Goal: Communication & Community: Answer question/provide support

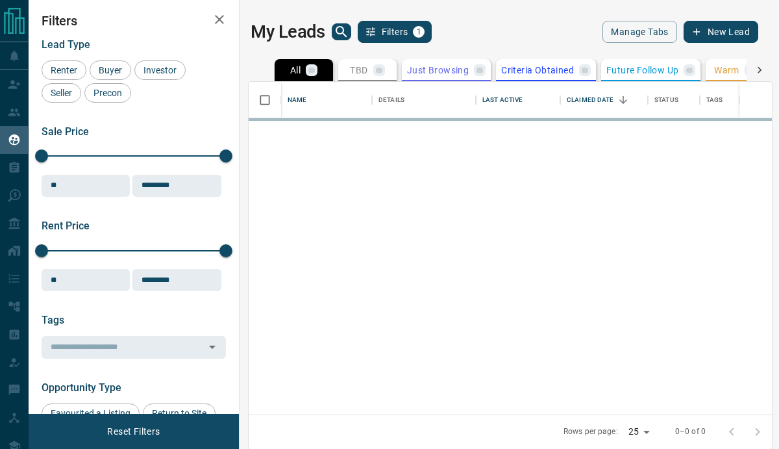
scroll to position [332, 523]
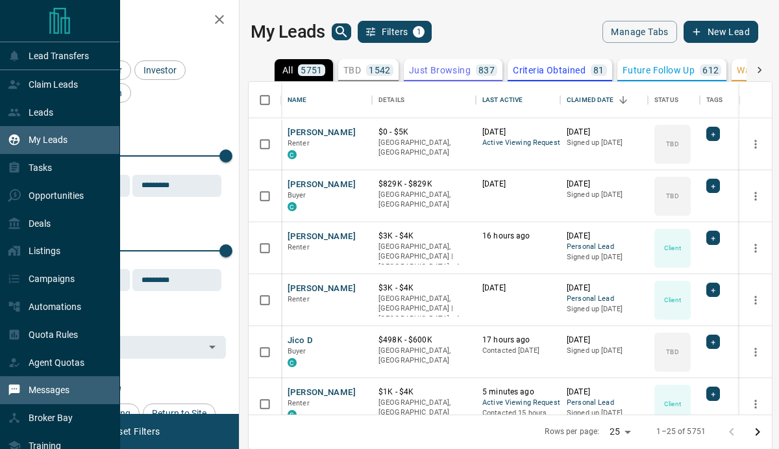
click at [34, 394] on p "Messages" at bounding box center [49, 389] width 41 height 10
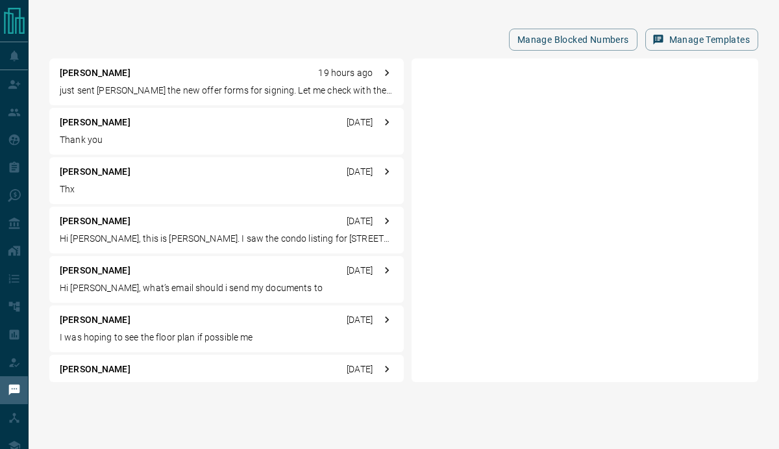
click at [171, 86] on p "just sent [PERSON_NAME] the new offer forms for signing. Let me check with the …" at bounding box center [227, 91] width 334 height 14
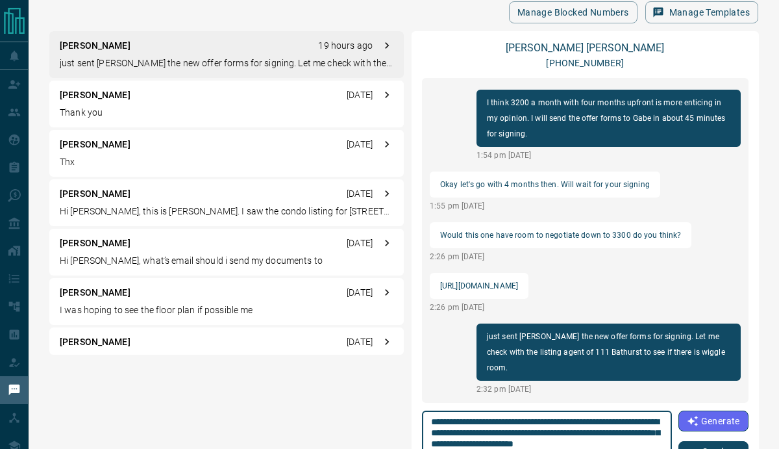
scroll to position [39, 0]
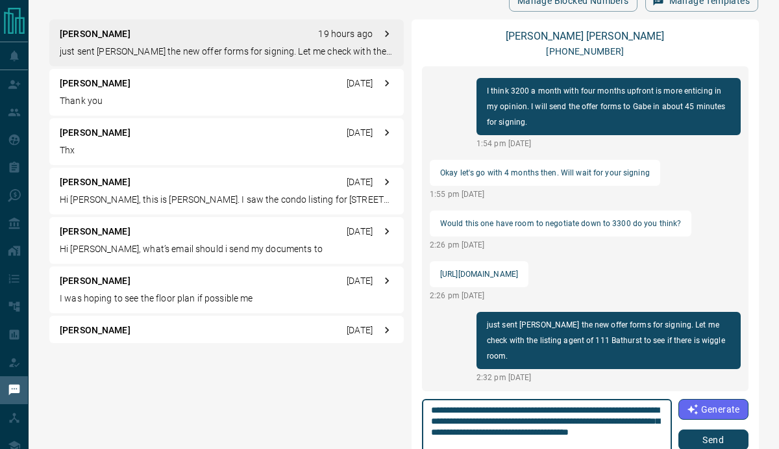
type textarea "**********"
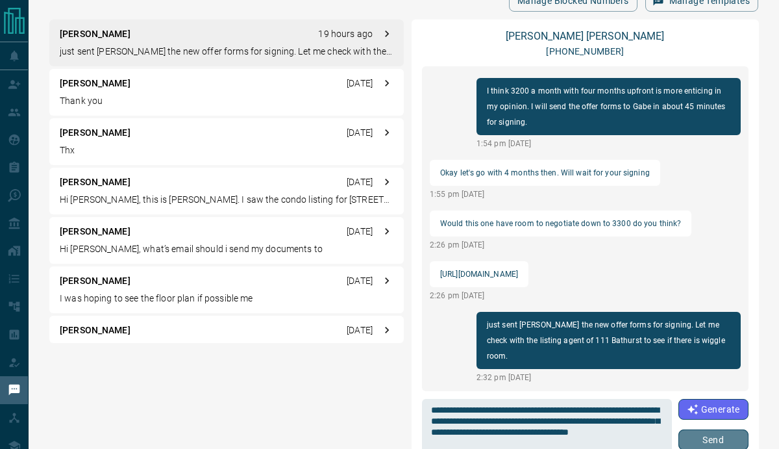
click at [710, 439] on button "Send" at bounding box center [714, 439] width 70 height 21
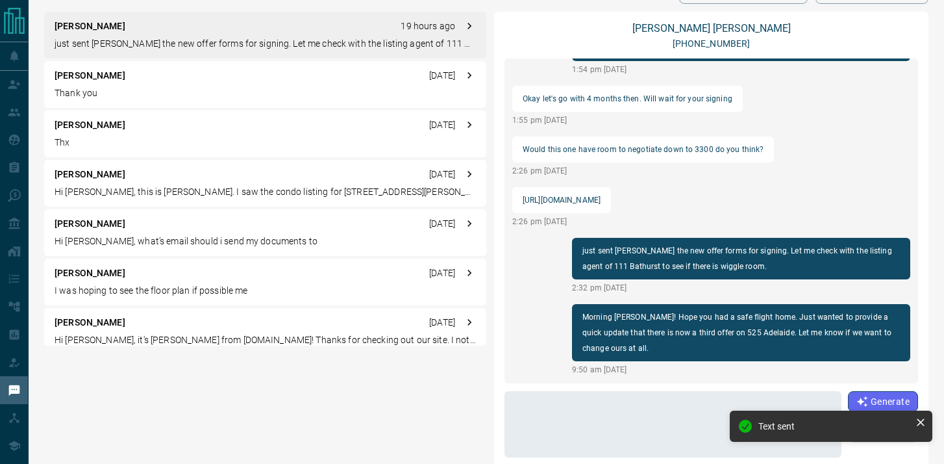
scroll to position [1575, 0]
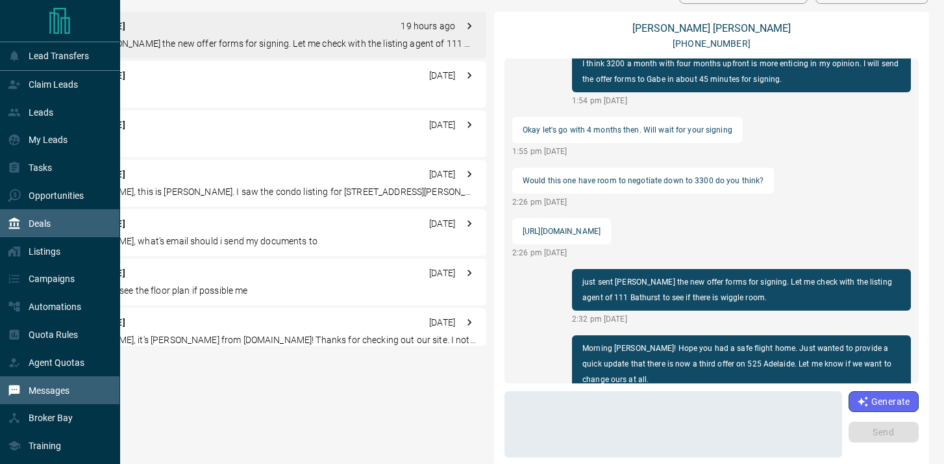
click at [27, 228] on div "Deals" at bounding box center [29, 222] width 43 height 21
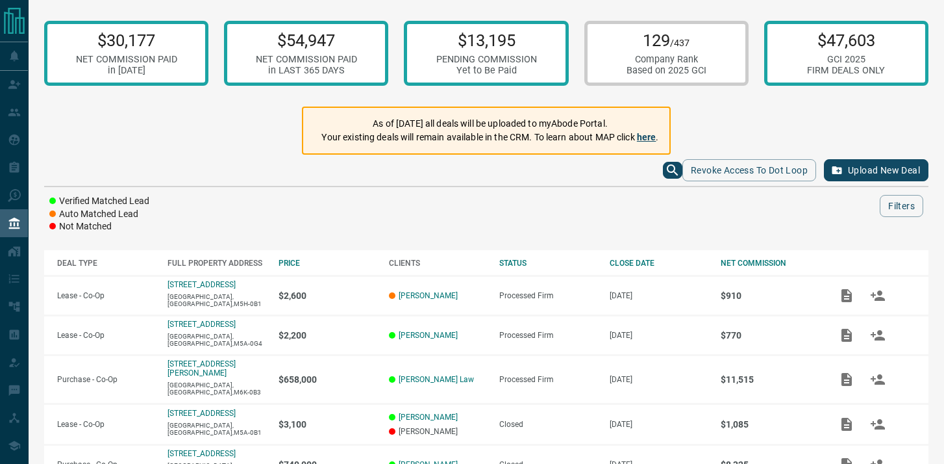
click at [649, 134] on link "here" at bounding box center [646, 137] width 19 height 10
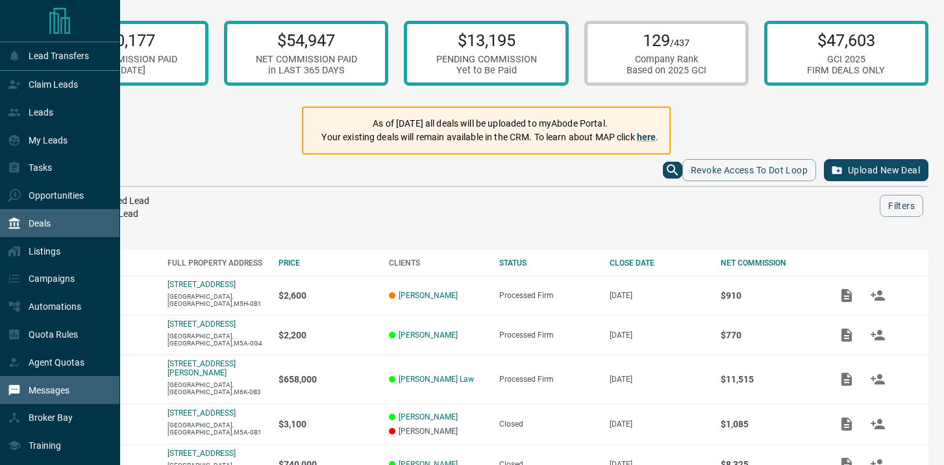
click at [37, 395] on p "Messages" at bounding box center [49, 390] width 41 height 10
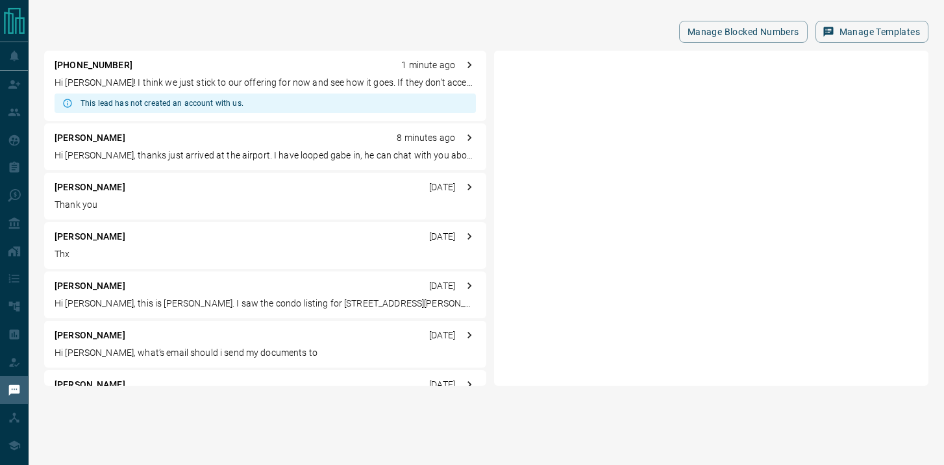
click at [324, 82] on p "Hi [PERSON_NAME]! I think we just stick to our offering for now and see how it …" at bounding box center [265, 83] width 421 height 14
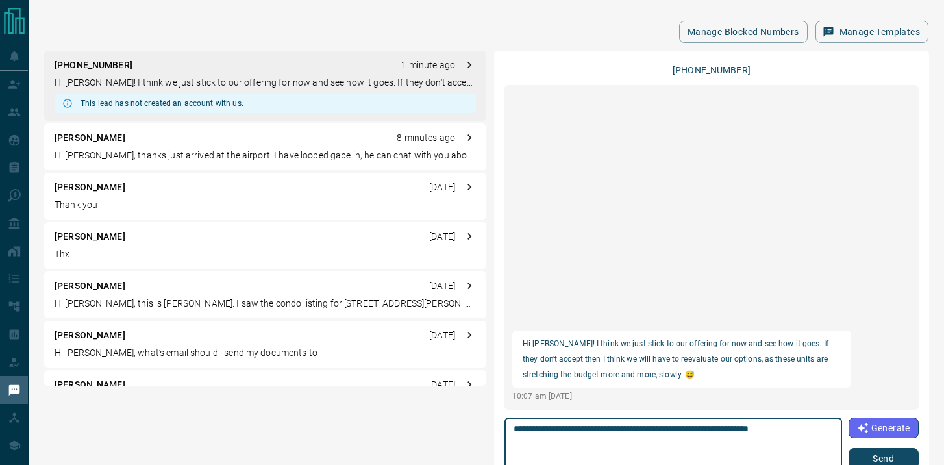
type textarea "**********"
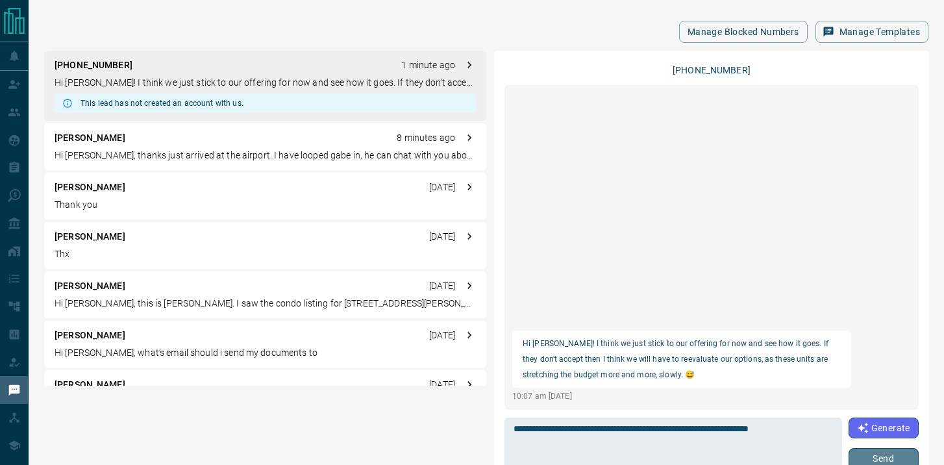
click at [779, 448] on button "Send" at bounding box center [884, 458] width 70 height 21
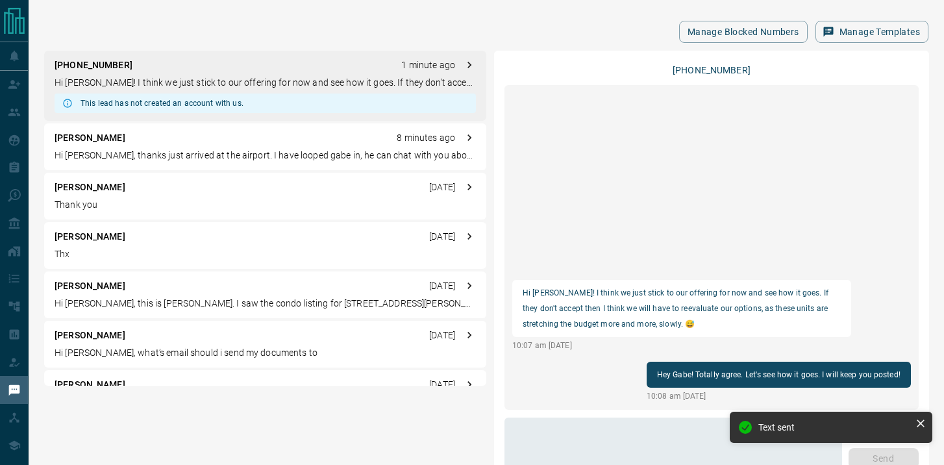
click at [160, 151] on p "Hi [PERSON_NAME], thanks just arrived at the airport. I have looped gabe in, he…" at bounding box center [265, 156] width 421 height 14
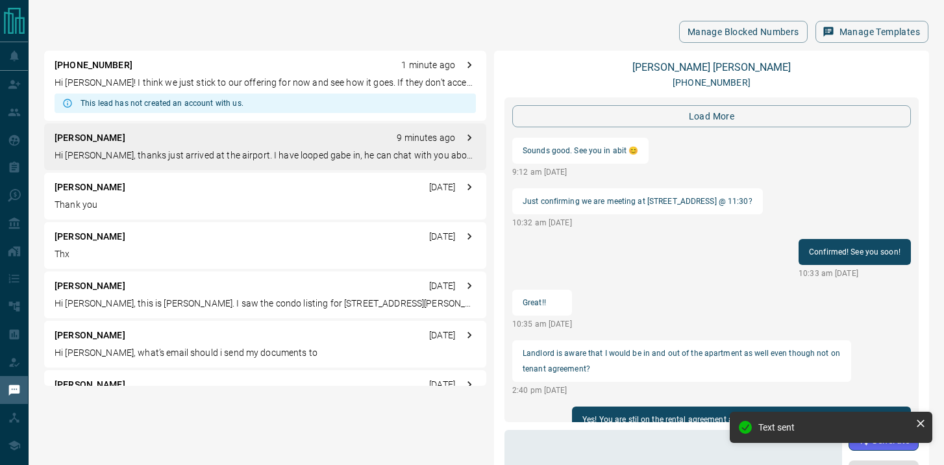
scroll to position [1560, 0]
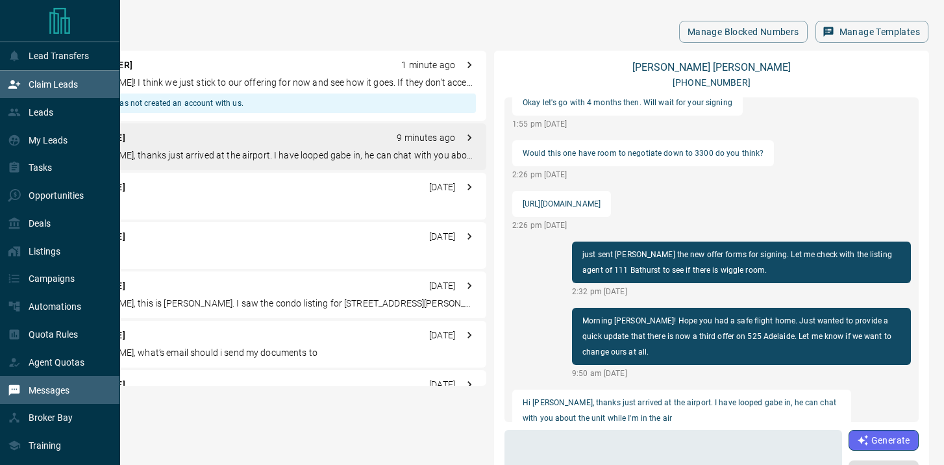
click at [10, 81] on icon at bounding box center [14, 84] width 13 height 13
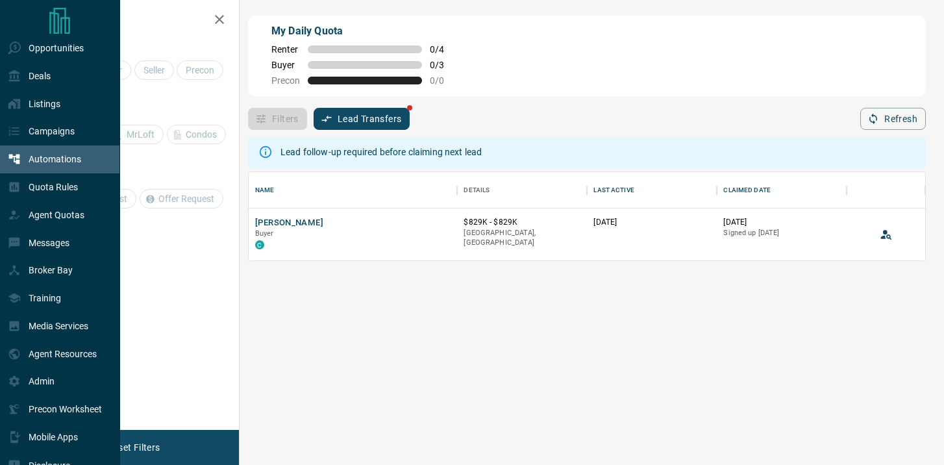
scroll to position [197, 0]
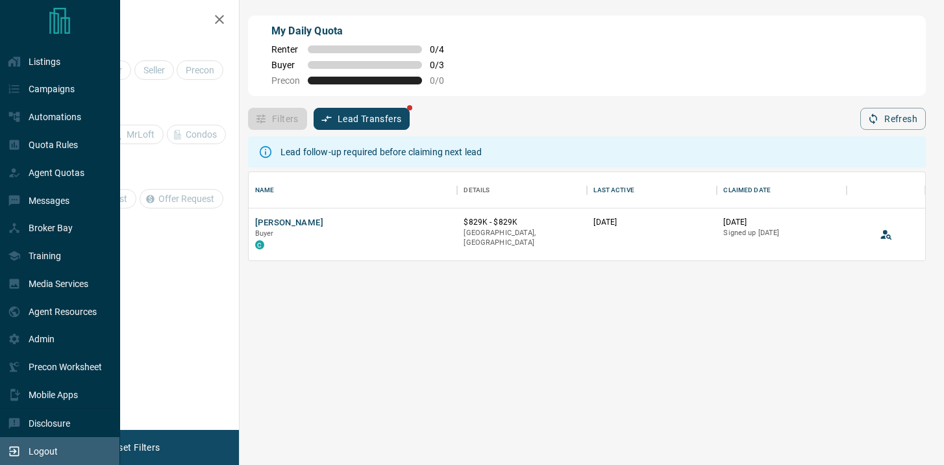
click at [18, 448] on icon at bounding box center [14, 451] width 13 height 13
